Goal: Transaction & Acquisition: Subscribe to service/newsletter

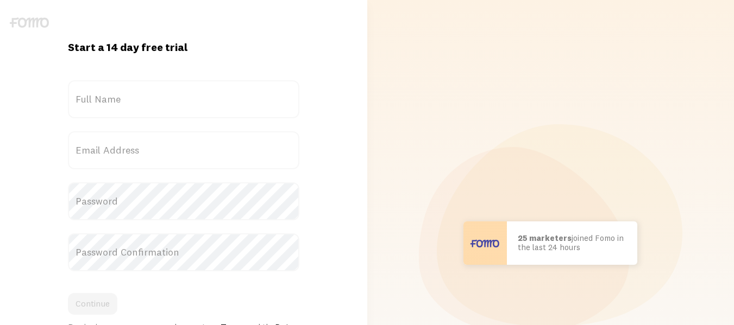
click at [204, 106] on label "Full Name" at bounding box center [183, 99] width 231 height 38
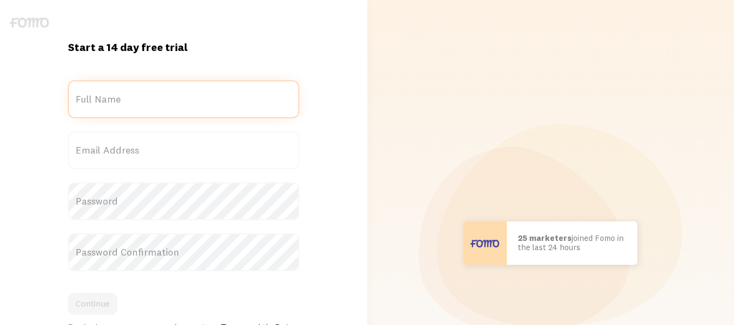
click at [204, 106] on input "Full Name" at bounding box center [183, 99] width 231 height 38
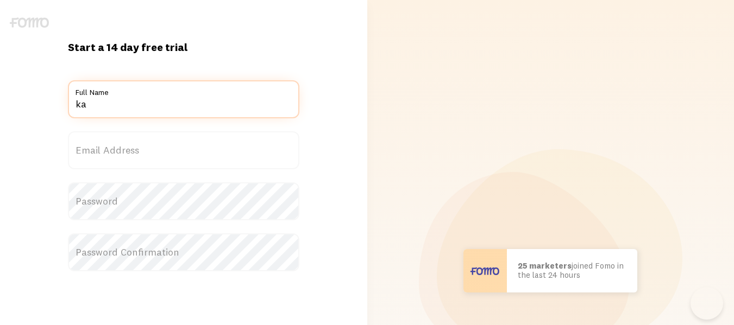
type input "ka"
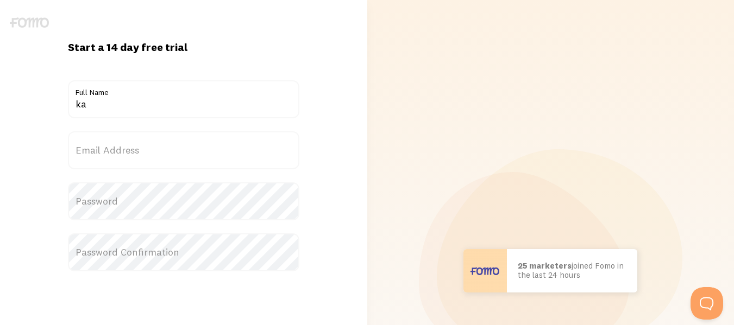
click at [187, 147] on label "Email Address" at bounding box center [183, 150] width 231 height 38
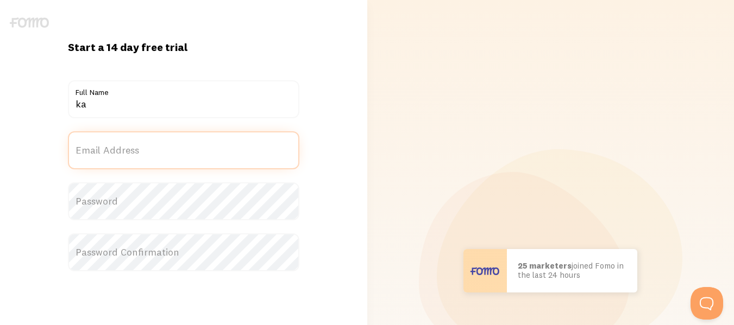
click at [187, 147] on input "Email Address" at bounding box center [183, 150] width 231 height 38
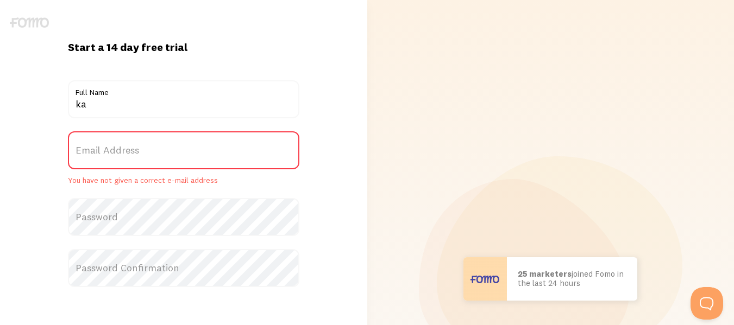
click at [187, 147] on label "Email Address" at bounding box center [183, 150] width 231 height 38
click at [187, 147] on input "Email Address" at bounding box center [183, 150] width 231 height 38
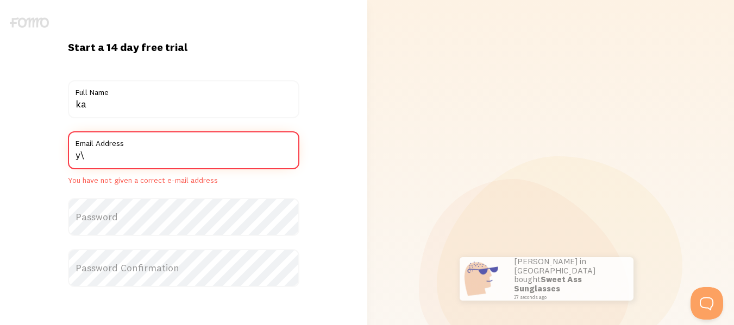
type input "y"
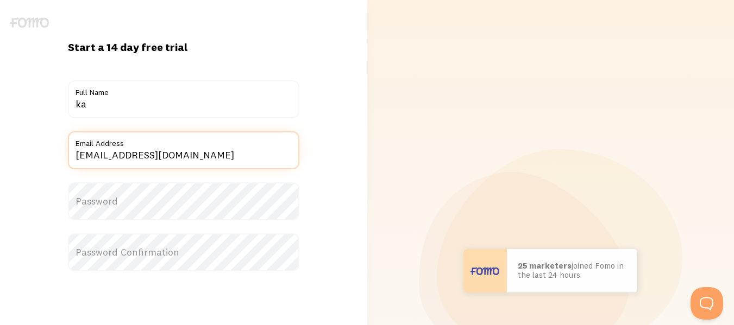
type input "[EMAIL_ADDRESS][DOMAIN_NAME]"
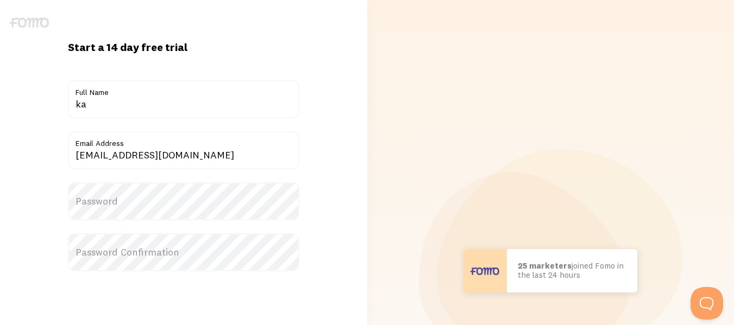
click at [159, 200] on label "Password" at bounding box center [183, 201] width 231 height 38
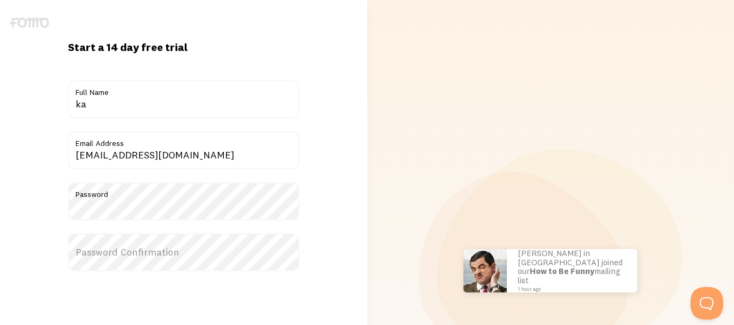
click at [95, 253] on label "Password Confirmation" at bounding box center [183, 253] width 231 height 38
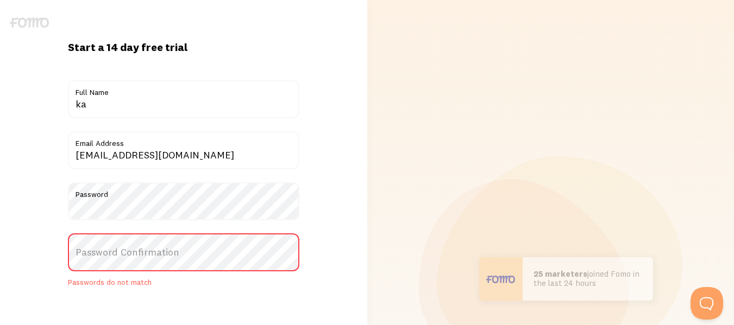
click at [88, 242] on label "Password Confirmation" at bounding box center [183, 253] width 231 height 38
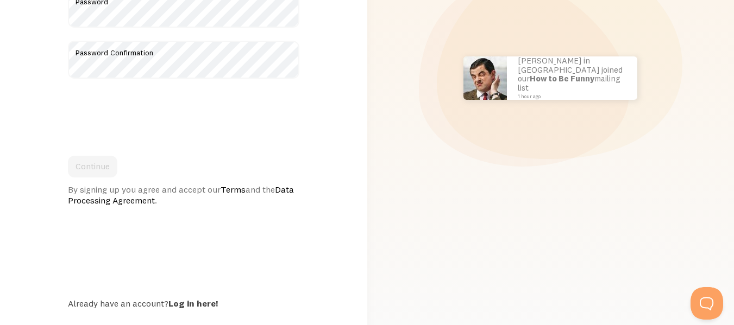
scroll to position [217, 0]
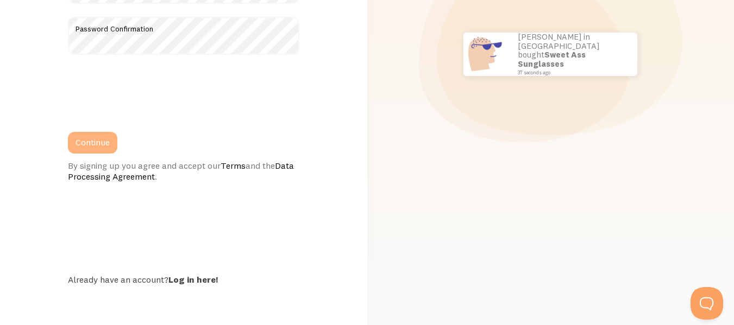
click at [100, 144] on button "Continue" at bounding box center [92, 143] width 49 height 22
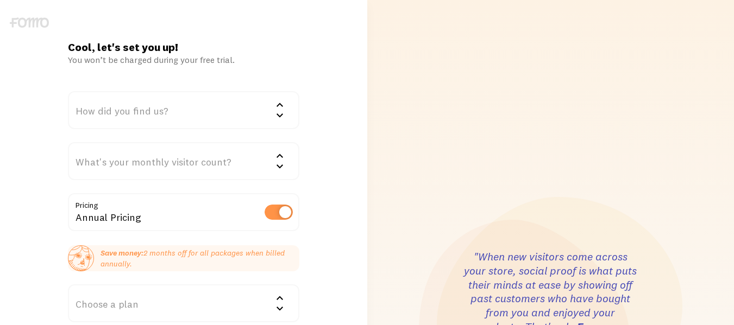
click at [283, 108] on icon at bounding box center [279, 104] width 13 height 13
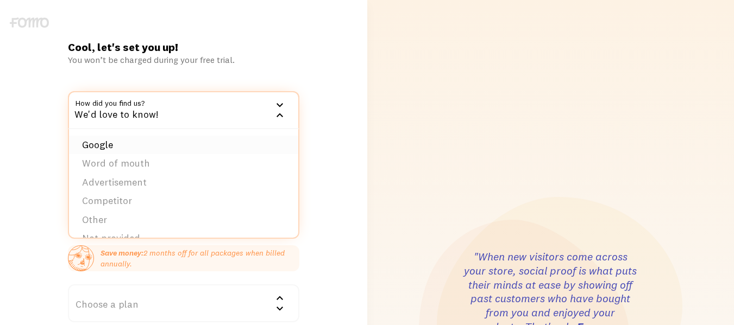
click at [199, 146] on li "Google" at bounding box center [183, 145] width 229 height 19
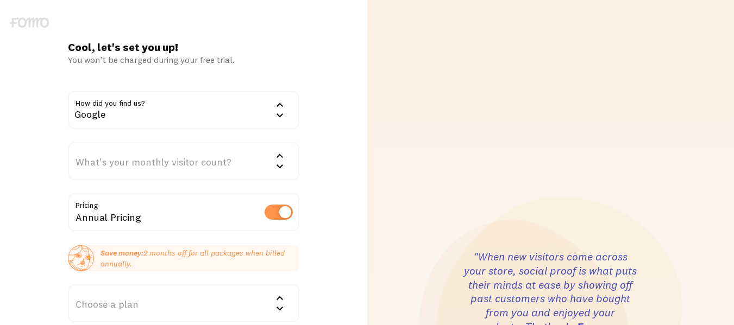
click at [266, 159] on div "What's your monthly visitor count?" at bounding box center [183, 161] width 231 height 38
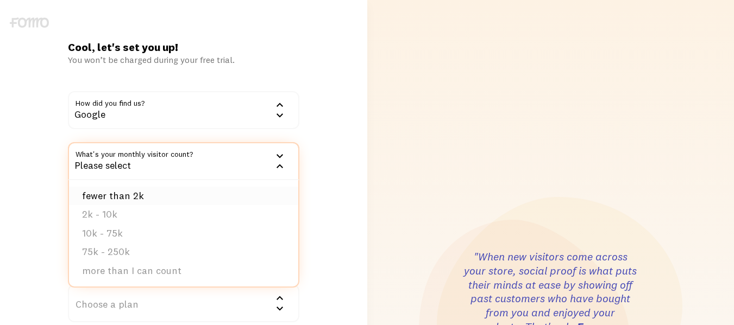
click at [179, 199] on li "fewer than 2k" at bounding box center [183, 196] width 229 height 19
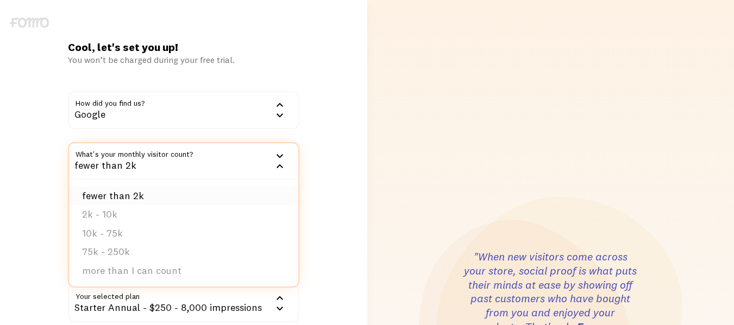
click at [179, 199] on li "fewer than 2k" at bounding box center [183, 196] width 229 height 19
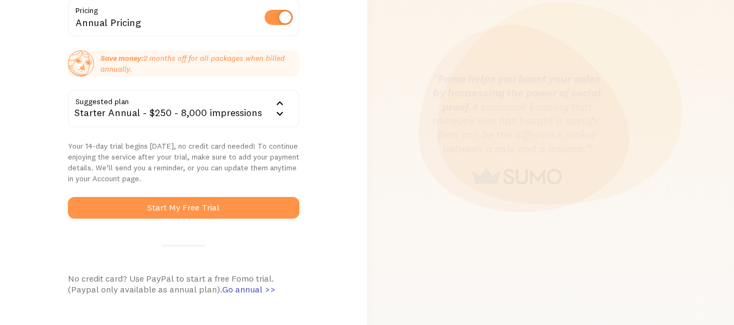
scroll to position [196, 0]
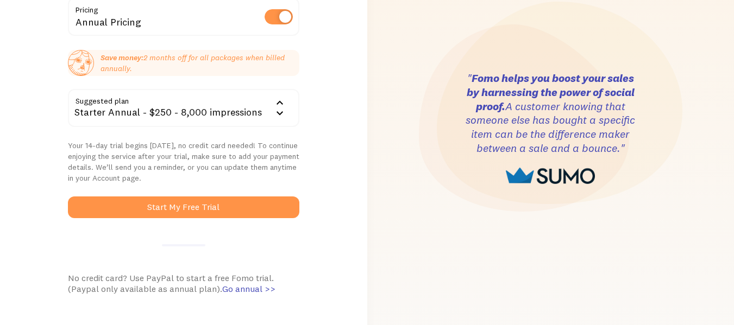
click at [285, 111] on icon at bounding box center [279, 113] width 13 height 13
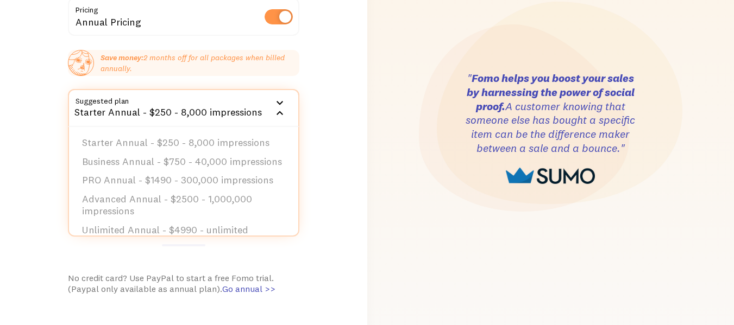
click at [318, 260] on div "Cool, let's set you up! You won’t be charged during your free trial. How did yo…" at bounding box center [183, 129] width 367 height 568
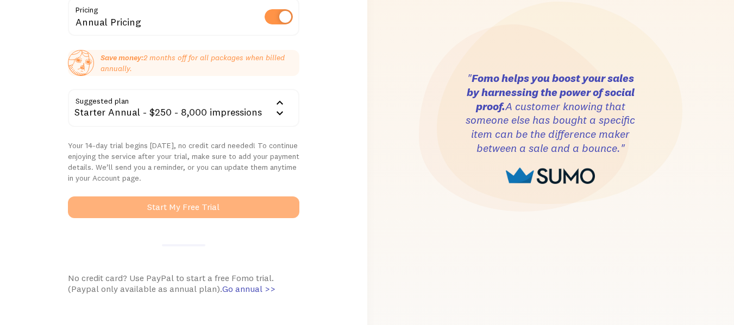
click at [237, 217] on button "Start My Free Trial" at bounding box center [183, 208] width 231 height 22
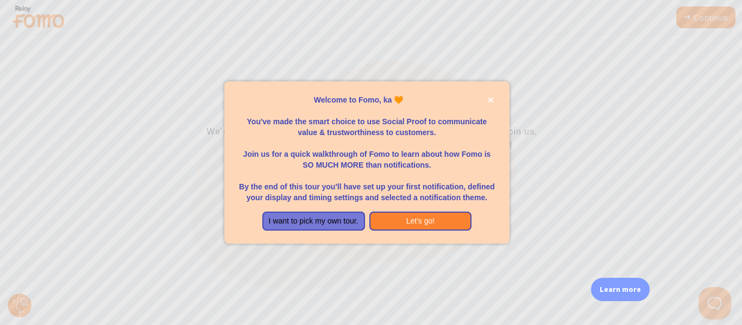
click at [519, 210] on div at bounding box center [371, 162] width 742 height 325
click at [387, 217] on button "Let's go!" at bounding box center [420, 222] width 103 height 20
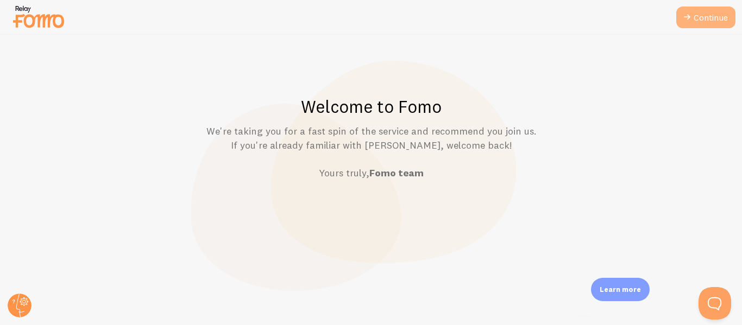
click at [692, 15] on icon at bounding box center [686, 17] width 13 height 13
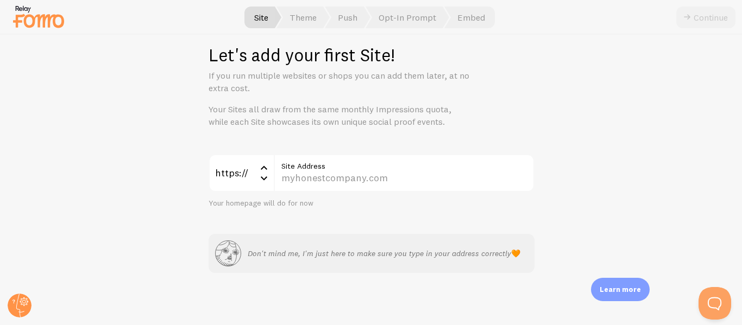
scroll to position [17, 0]
click at [401, 25] on span "Opt-In Prompt" at bounding box center [407, 18] width 84 height 22
drag, startPoint x: 269, startPoint y: 17, endPoint x: 303, endPoint y: 18, distance: 33.7
click at [303, 18] on ul "Site Theme Push Opt-In Prompt Embed" at bounding box center [371, 18] width 247 height 22
click at [303, 18] on span "Theme" at bounding box center [302, 18] width 53 height 22
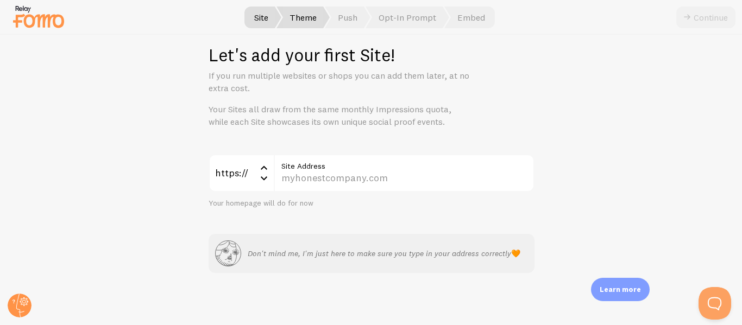
click at [303, 18] on span "Theme" at bounding box center [302, 18] width 53 height 22
drag, startPoint x: 303, startPoint y: 18, endPoint x: 467, endPoint y: 18, distance: 164.0
click at [467, 18] on ul "Site Theme Push Opt-In Prompt Embed" at bounding box center [371, 18] width 247 height 22
click at [467, 18] on span "Embed" at bounding box center [469, 18] width 51 height 22
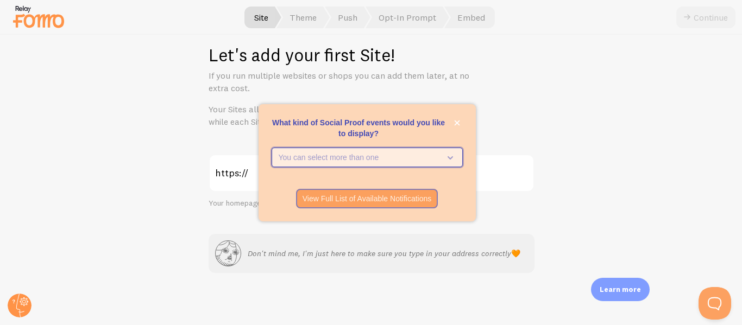
click at [452, 153] on icon "What kind of Social Proof events would you like to display?" at bounding box center [447, 158] width 15 height 12
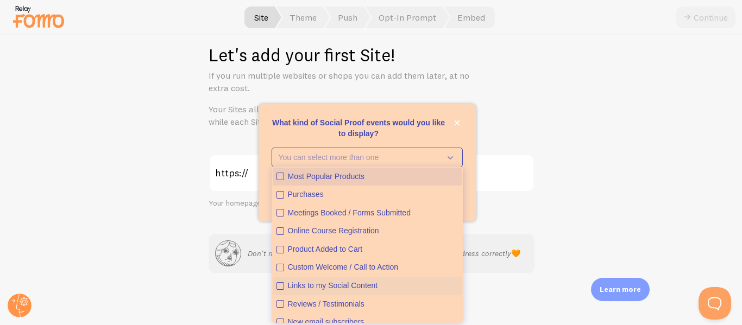
scroll to position [28, 0]
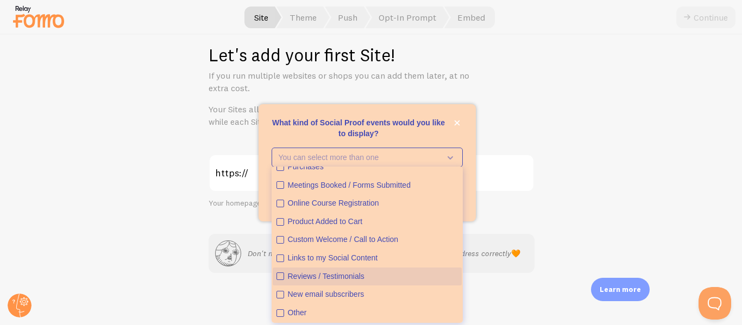
click at [333, 274] on div "Reviews / Testimonials" at bounding box center [373, 277] width 170 height 11
click at [474, 167] on div "You can select more than one Most Popular Products Purchases Meetings Booked / …" at bounding box center [367, 164] width 217 height 33
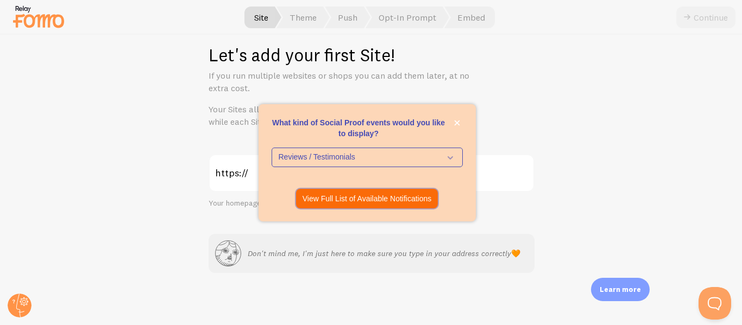
click at [400, 199] on p "View Full List of Available Notifications" at bounding box center [366, 198] width 129 height 11
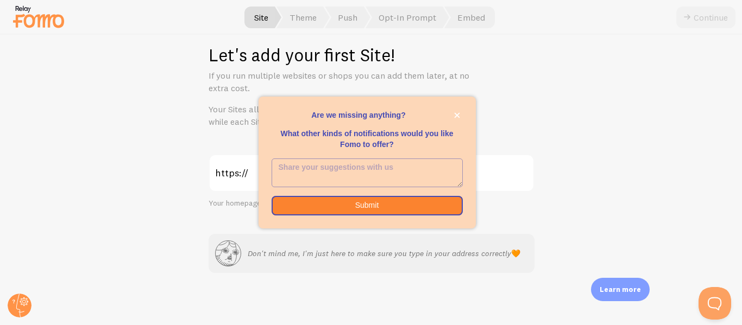
click at [578, 111] on div "Let's add your first Site! If you run multiple websites or shops you can add th…" at bounding box center [371, 180] width 741 height 291
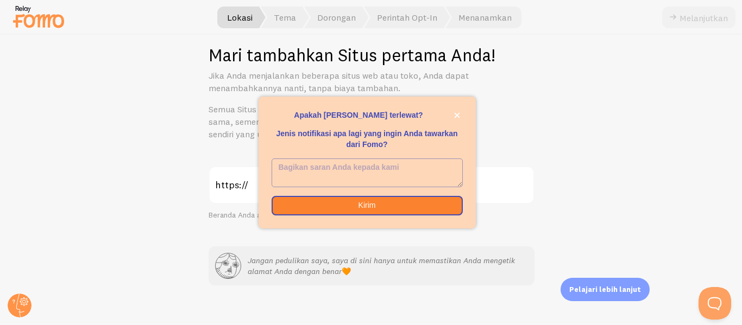
click at [531, 96] on div "Mari tambahkan Situs pertama Anda! Jika Anda menjalankan beberapa situs web ata…" at bounding box center [371, 180] width 741 height 291
click at [456, 121] on button "menutup," at bounding box center [456, 115] width 11 height 11
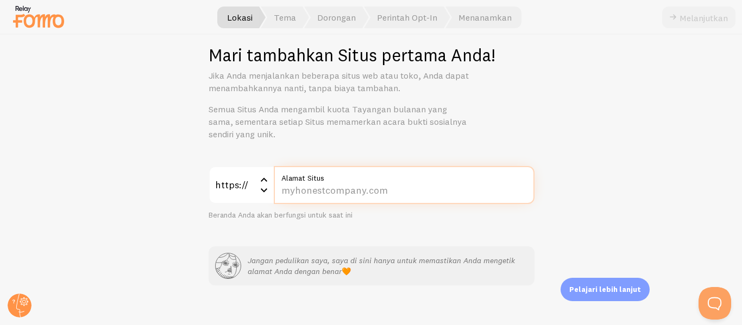
click at [291, 192] on input "Alamat Situs" at bounding box center [404, 185] width 261 height 38
paste input "ojs.unida.ac.id/karimahtauhid/article/view/14723"
type input "ojs.unida.ac.id/karimahtauhid/article/view/14723"
click at [662, 7] on button "Melanjutkan" at bounding box center [698, 18] width 73 height 22
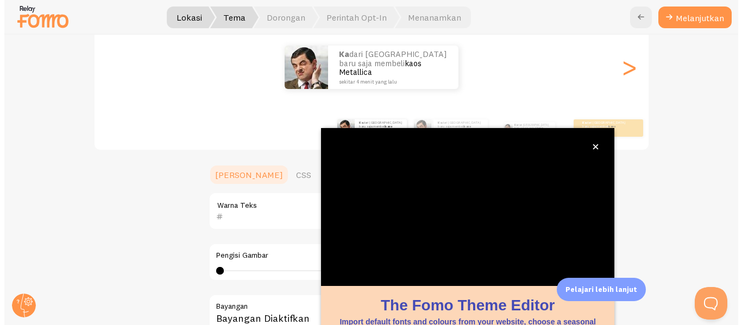
scroll to position [134, 0]
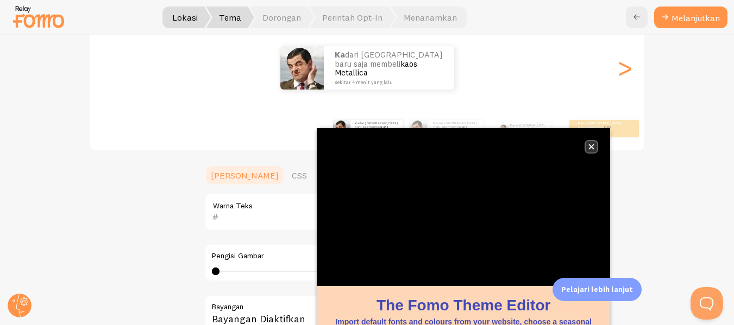
click at [595, 144] on button "close," at bounding box center [590, 146] width 11 height 11
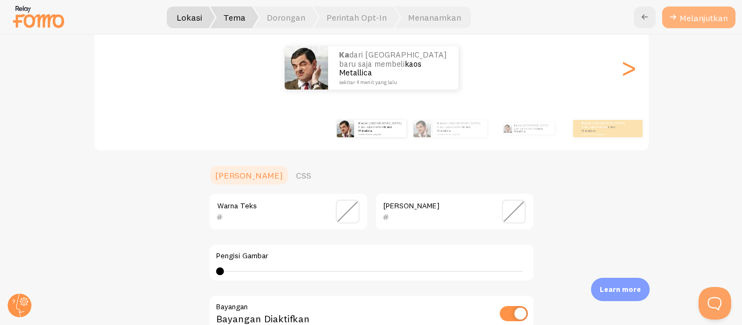
click at [694, 19] on font "Melanjutkan" at bounding box center [703, 17] width 48 height 11
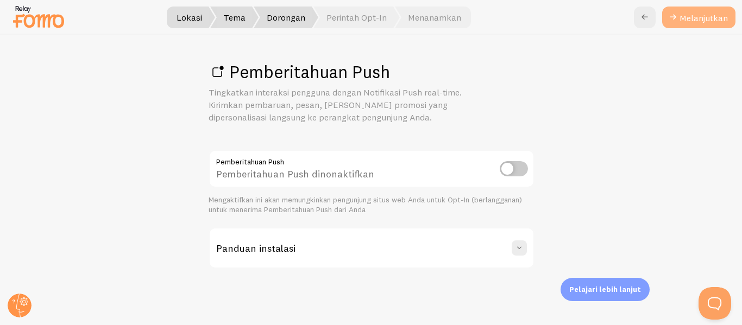
click at [707, 8] on link "Melanjutkan" at bounding box center [698, 18] width 73 height 22
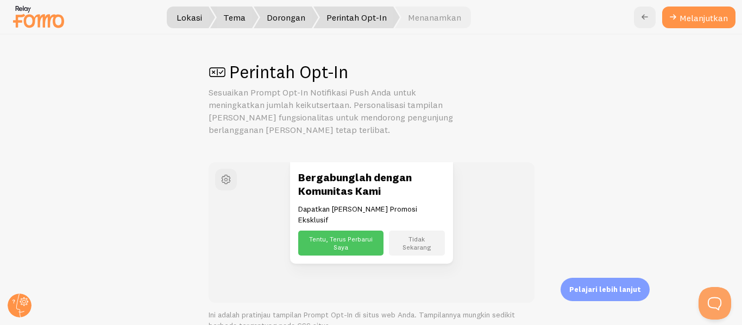
click at [338, 235] on font "Tentu, Terus Perbarui Saya" at bounding box center [341, 243] width 64 height 16
click at [680, 27] on button "Melanjutkan" at bounding box center [698, 18] width 73 height 22
click at [683, 17] on font "Melanjutkan" at bounding box center [703, 17] width 48 height 11
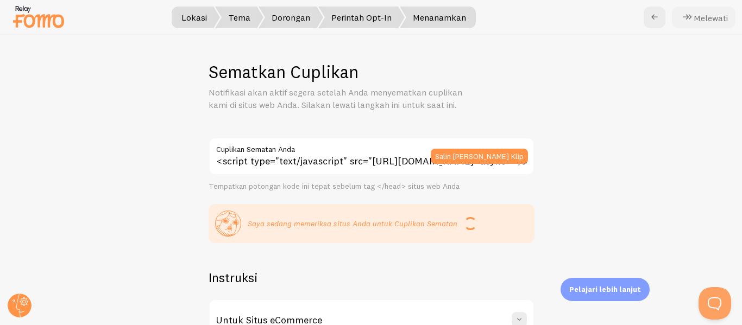
click at [706, 17] on font "Melewati" at bounding box center [711, 17] width 34 height 11
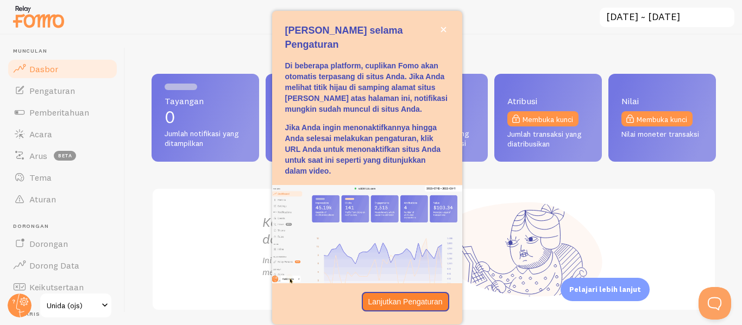
click at [451, 23] on div "Jeda Fomo selama Pengaturan" at bounding box center [367, 17] width 190 height 13
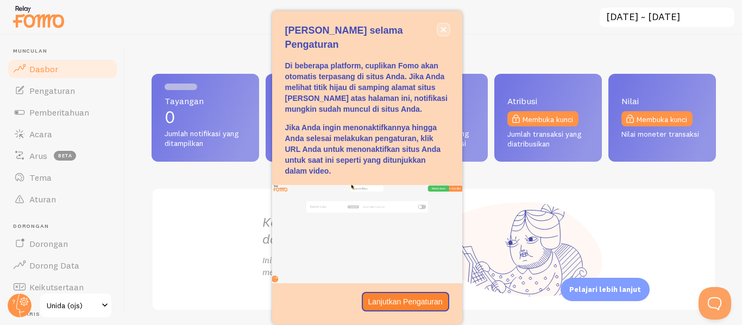
click at [446, 28] on button "menutup," at bounding box center [443, 29] width 11 height 11
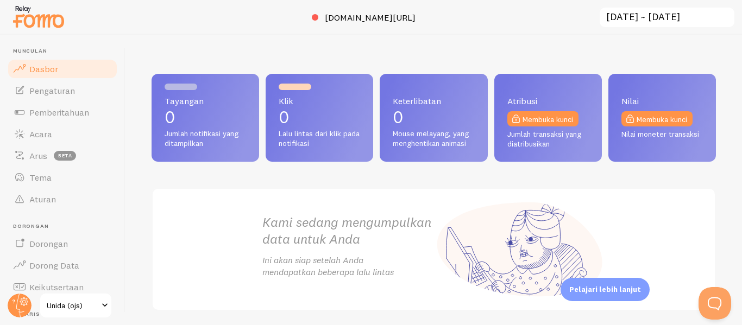
click at [333, 123] on p "0" at bounding box center [319, 117] width 81 height 17
click at [51, 87] on font "Pengaturan" at bounding box center [52, 90] width 46 height 11
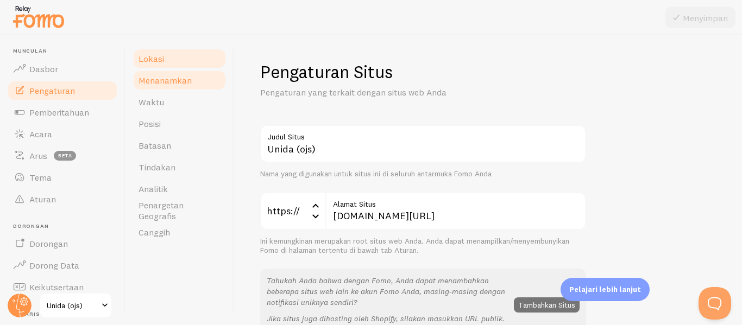
click at [196, 86] on link "Menanamkan" at bounding box center [179, 81] width 95 height 22
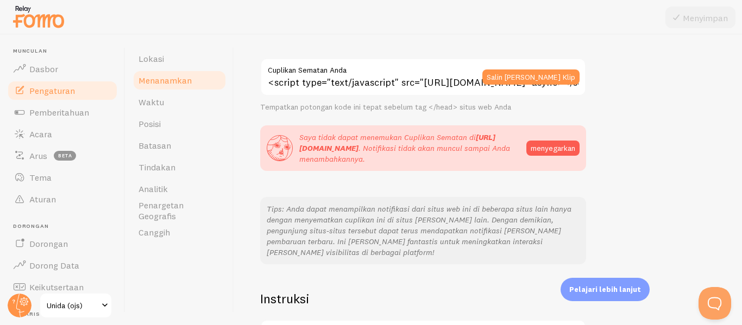
scroll to position [70, 0]
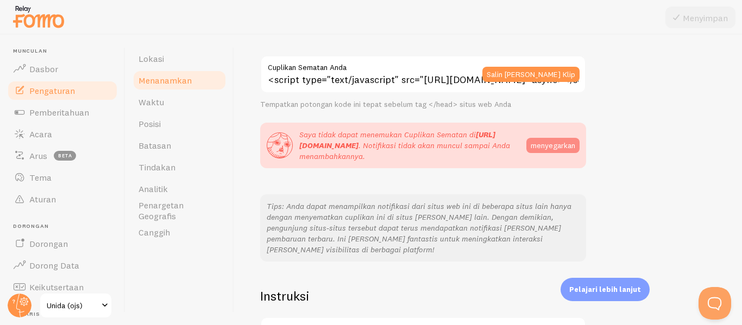
click at [564, 145] on font "menyegarkan" at bounding box center [553, 145] width 45 height 10
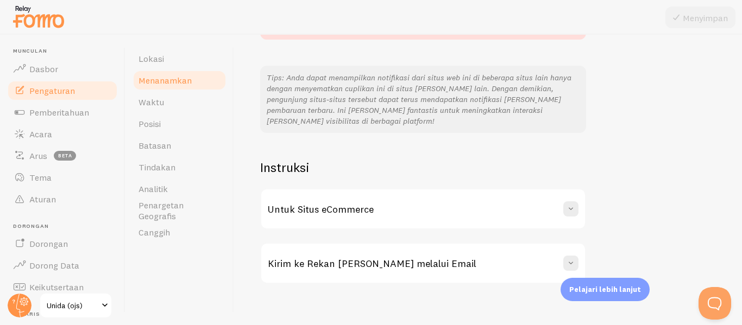
scroll to position [0, 0]
